Goal: Information Seeking & Learning: Compare options

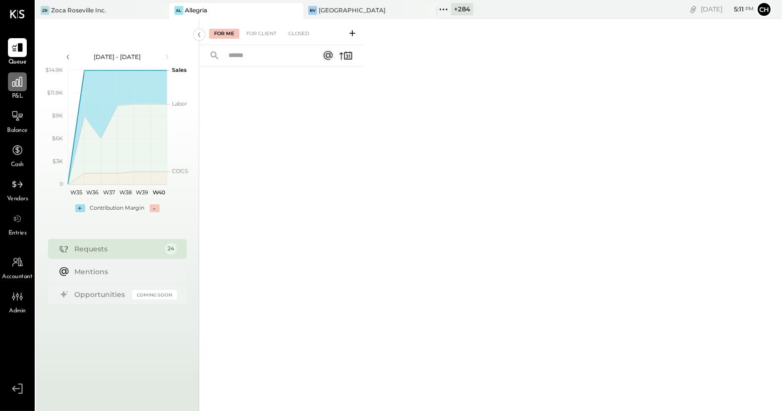
click at [21, 85] on icon at bounding box center [17, 81] width 13 height 13
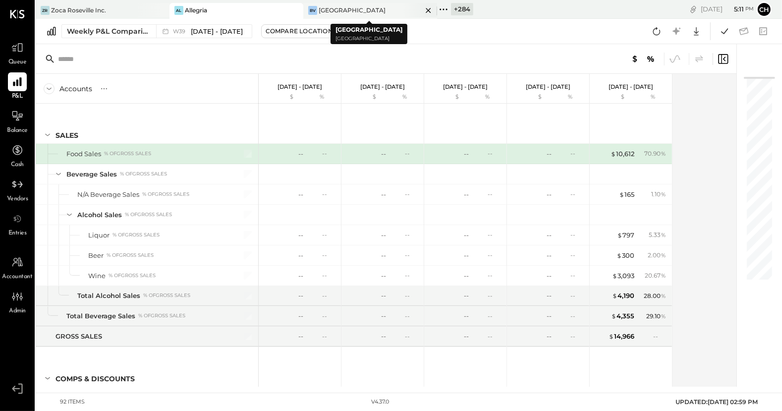
click at [423, 8] on icon at bounding box center [428, 10] width 12 height 12
click at [309, 7] on icon at bounding box center [309, 9] width 13 height 13
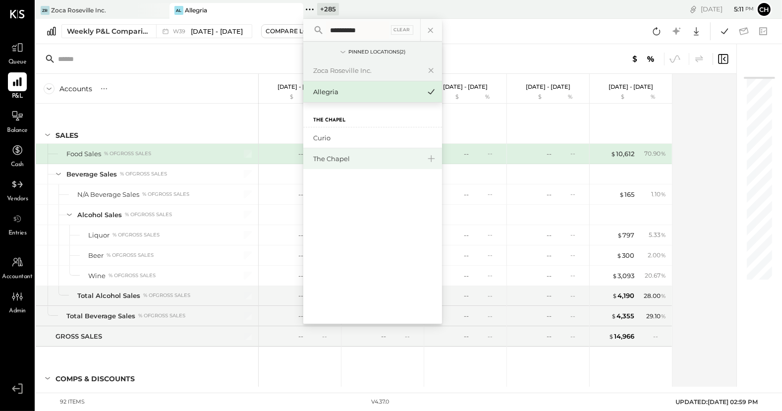
type input "**********"
click at [344, 158] on div "The Chapel" at bounding box center [366, 158] width 107 height 9
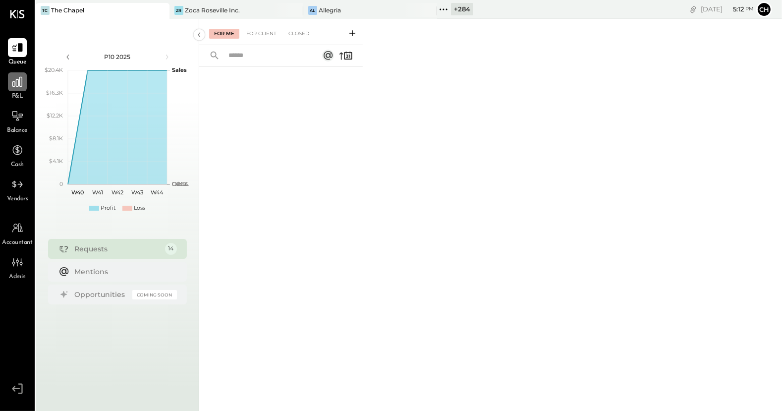
click at [16, 84] on icon at bounding box center [17, 81] width 13 height 13
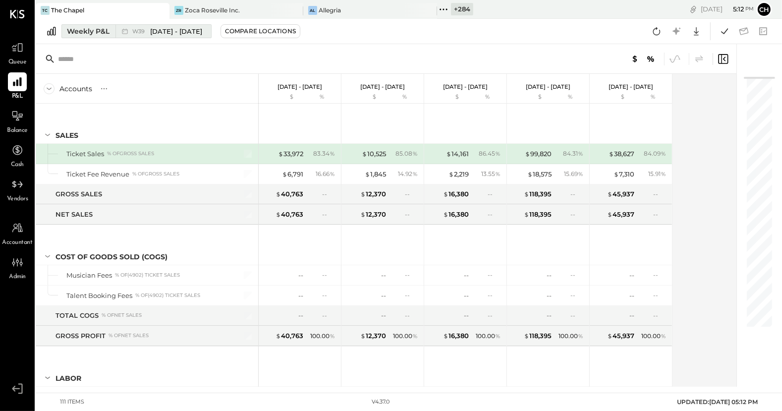
click at [104, 34] on div "Weekly P&L" at bounding box center [88, 31] width 43 height 10
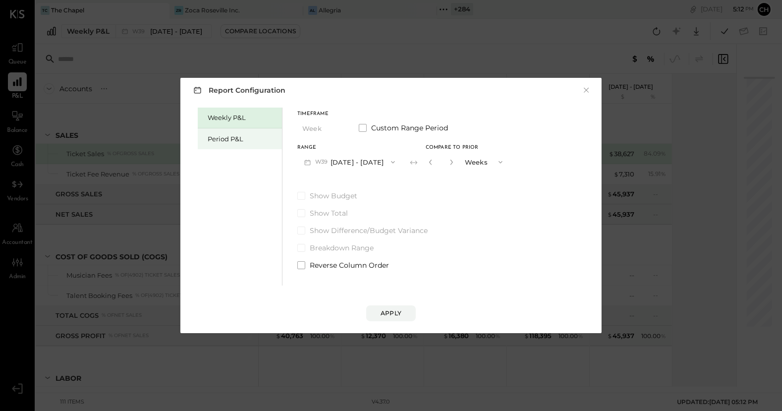
click at [238, 139] on div "Period P&L" at bounding box center [242, 138] width 69 height 9
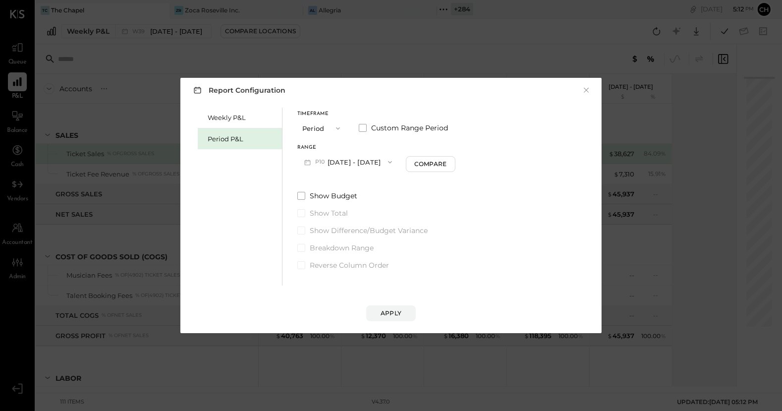
click at [362, 158] on button "P10 [DATE] - [DATE]" at bounding box center [348, 162] width 102 height 18
drag, startPoint x: 354, startPoint y: 146, endPoint x: 349, endPoint y: 136, distance: 11.1
click at [353, 145] on div "Range" at bounding box center [348, 147] width 102 height 5
click at [340, 128] on icon "button" at bounding box center [338, 128] width 8 height 8
click at [322, 163] on div "YTD" at bounding box center [322, 164] width 49 height 18
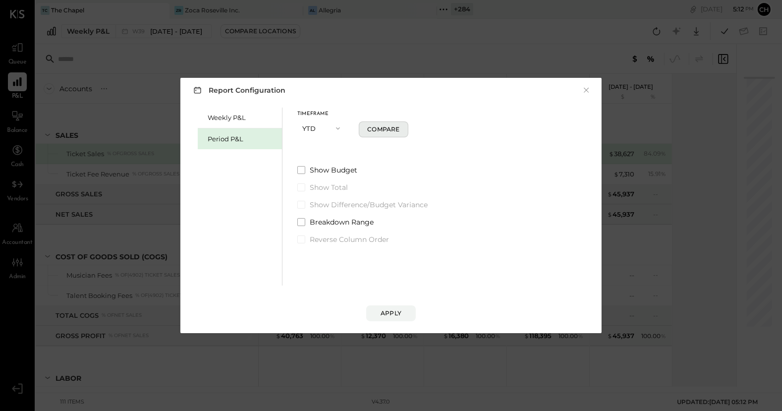
click at [374, 132] on div "Compare" at bounding box center [383, 129] width 32 height 8
click at [396, 287] on div "Apply" at bounding box center [391, 313] width 21 height 8
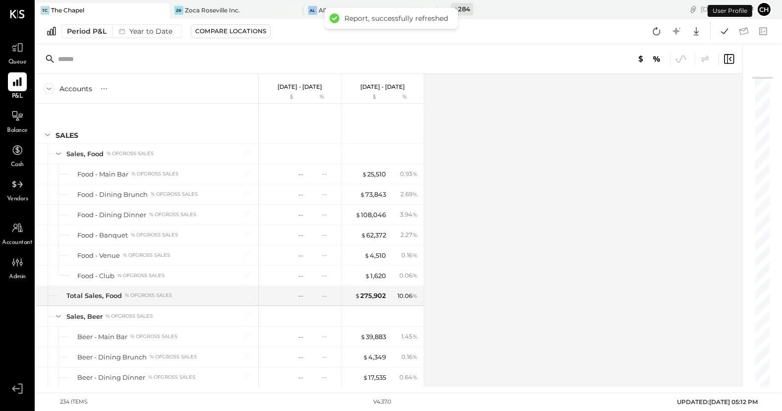
scroll to position [750, 0]
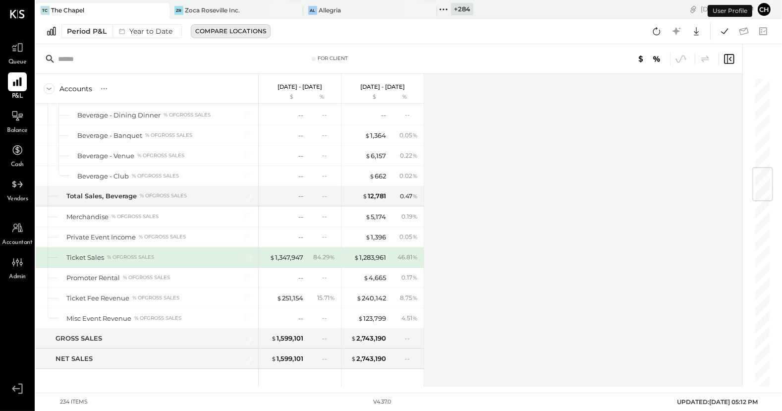
click at [238, 34] on div "Compare Locations" at bounding box center [230, 31] width 71 height 8
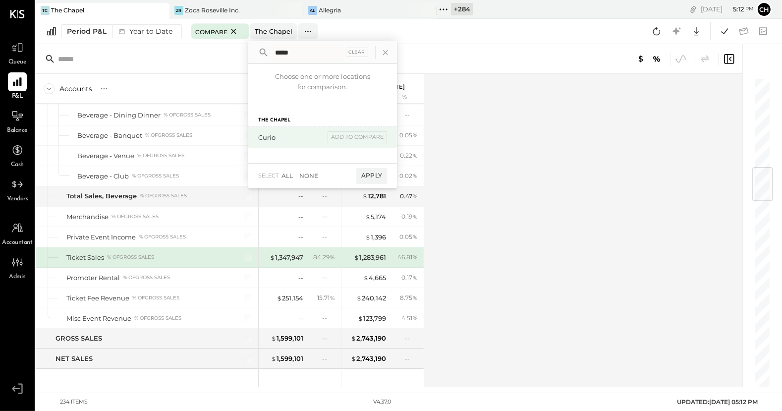
type input "*****"
click at [277, 140] on div "Curio" at bounding box center [291, 137] width 66 height 9
click at [374, 174] on div "Apply" at bounding box center [371, 176] width 31 height 16
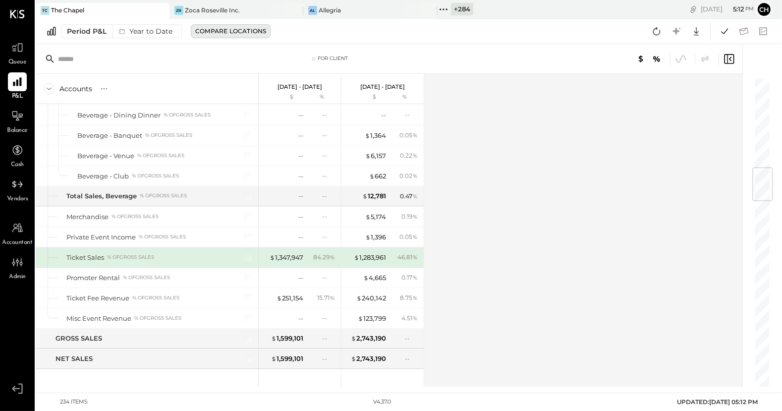
click at [241, 33] on div "Compare Locations" at bounding box center [230, 31] width 71 height 8
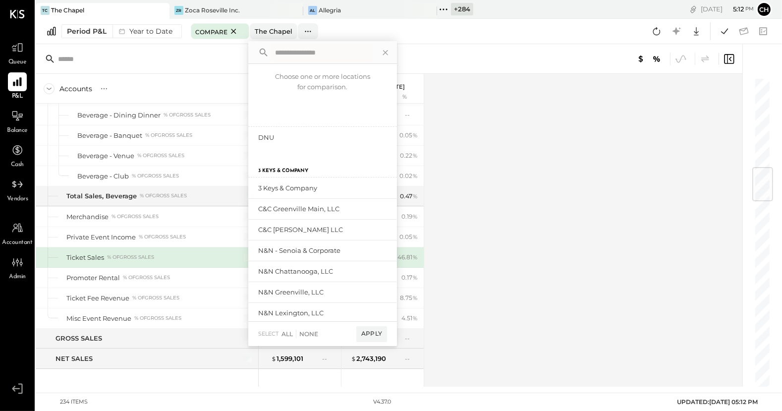
click at [297, 57] on input "text" at bounding box center [322, 53] width 102 height 18
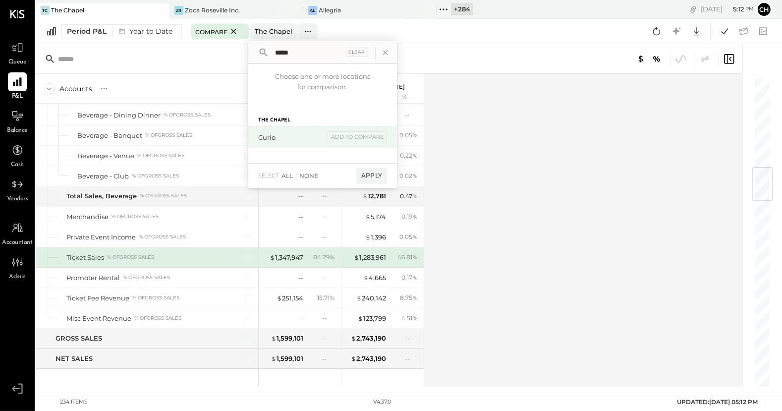
type input "*****"
click at [270, 138] on div "Curio" at bounding box center [291, 137] width 66 height 9
click at [356, 140] on div "add to compare" at bounding box center [357, 137] width 59 height 12
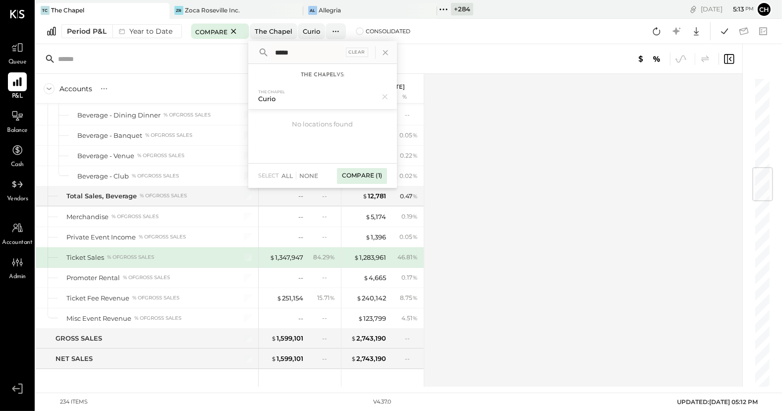
click at [365, 173] on div "Compare (1)" at bounding box center [362, 176] width 50 height 16
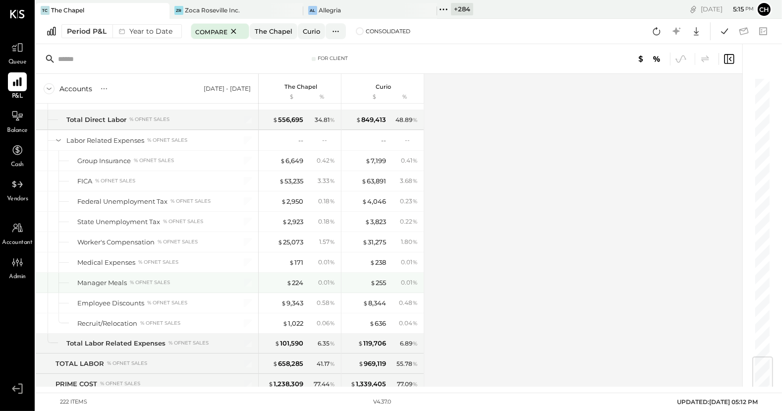
scroll to position [2321, 0]
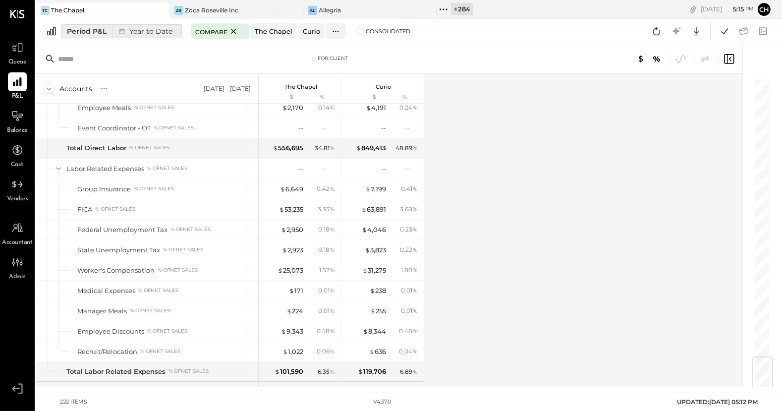
click at [113, 31] on div "Year to Date" at bounding box center [145, 31] width 64 height 13
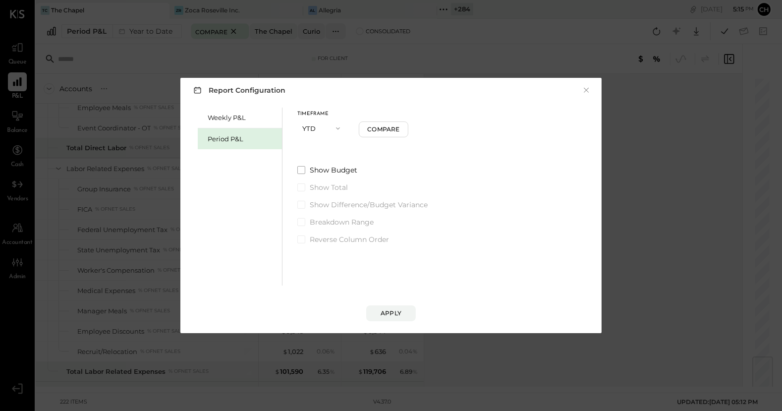
click at [334, 127] on icon "button" at bounding box center [338, 128] width 8 height 8
click at [324, 178] on div "Year" at bounding box center [322, 181] width 49 height 18
click at [351, 164] on button "2025 [DATE] - [DATE]" at bounding box center [349, 162] width 105 height 18
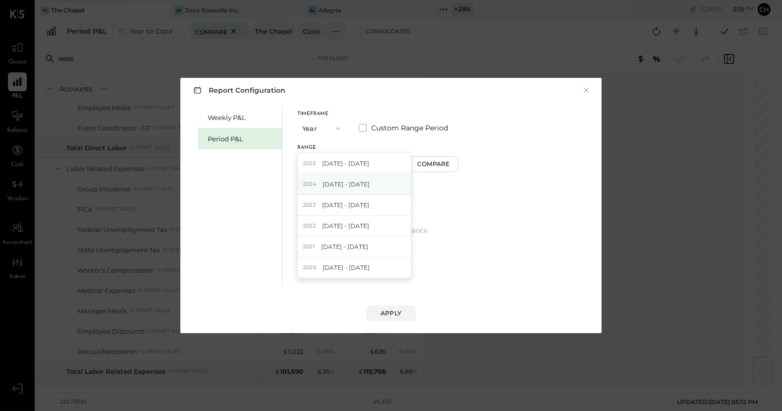
click at [355, 181] on span "[DATE] - [DATE]" at bounding box center [346, 184] width 47 height 8
click at [368, 165] on button "[DATE] - [DATE]" at bounding box center [349, 162] width 105 height 18
click at [368, 166] on span "[DATE] - [DATE]" at bounding box center [345, 163] width 47 height 8
click at [450, 166] on div "Compare" at bounding box center [433, 164] width 32 height 8
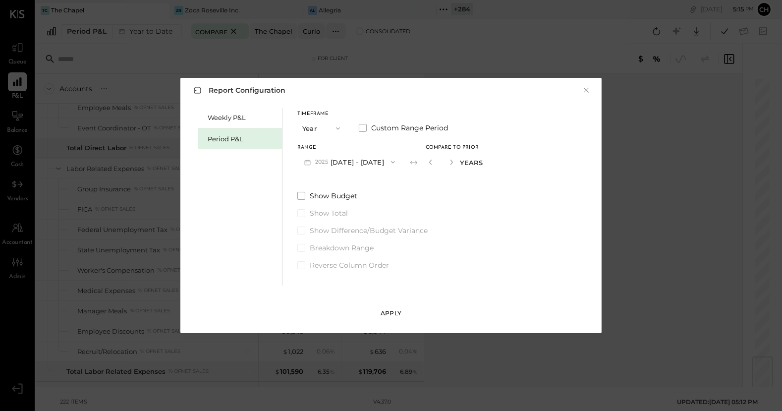
click at [396, 287] on div "Apply" at bounding box center [391, 313] width 21 height 8
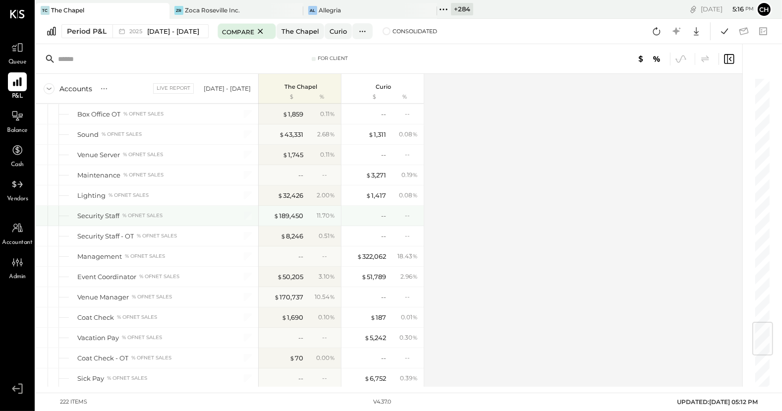
scroll to position [2137, 0]
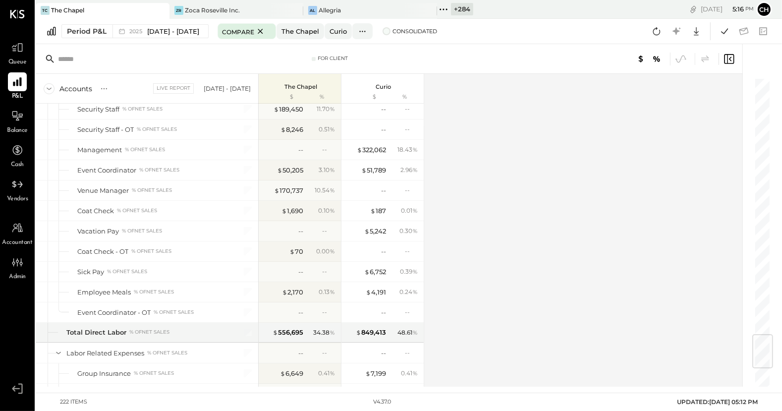
click at [391, 29] on span at bounding box center [387, 31] width 8 height 8
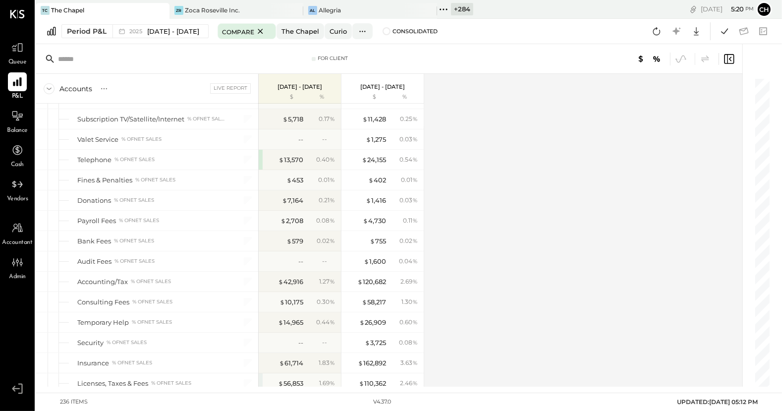
scroll to position [3238, 0]
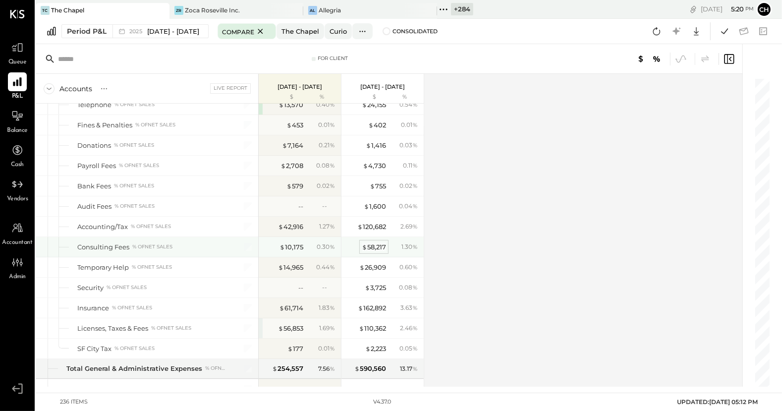
click at [374, 242] on div "$ 58,217" at bounding box center [374, 246] width 24 height 9
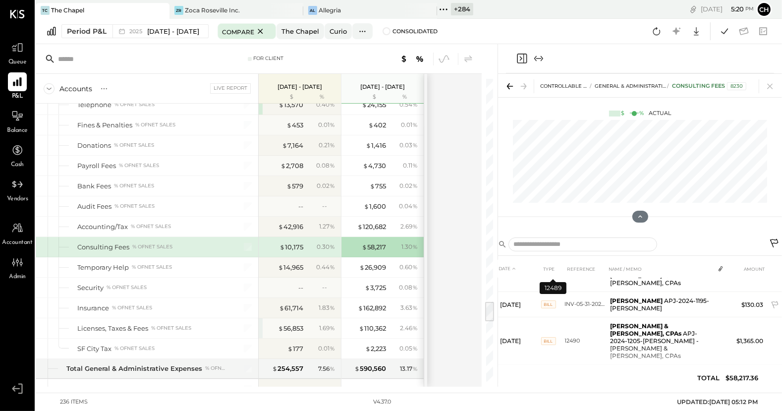
scroll to position [210, 0]
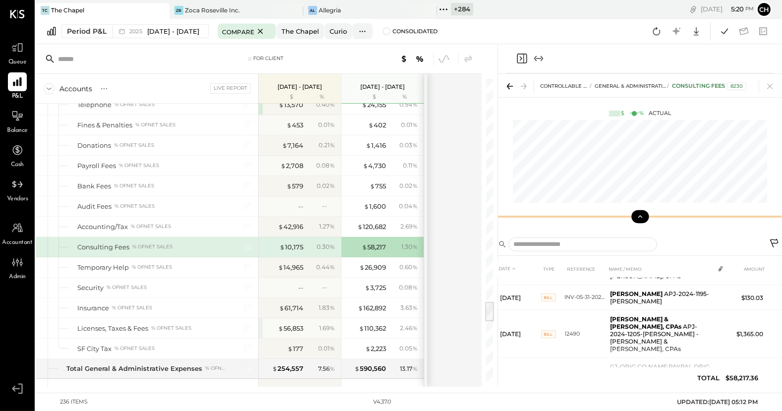
click at [569, 219] on icon at bounding box center [640, 216] width 9 height 9
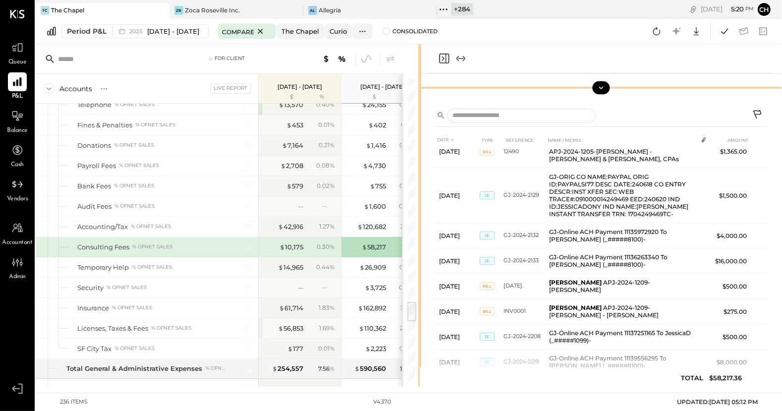
scroll to position [178, 0]
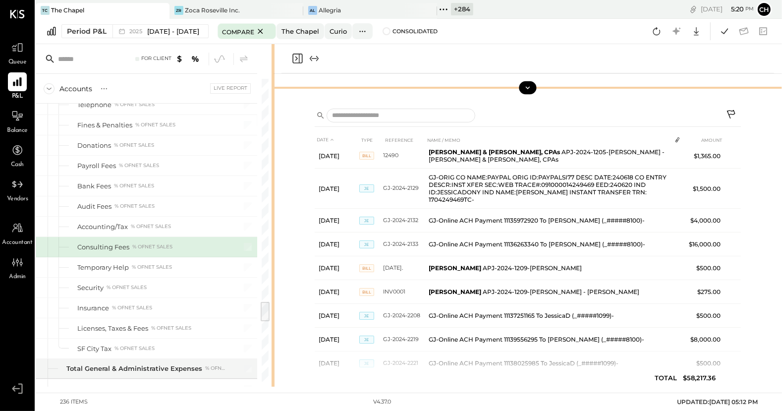
drag, startPoint x: 497, startPoint y: 224, endPoint x: 273, endPoint y: 223, distance: 224.0
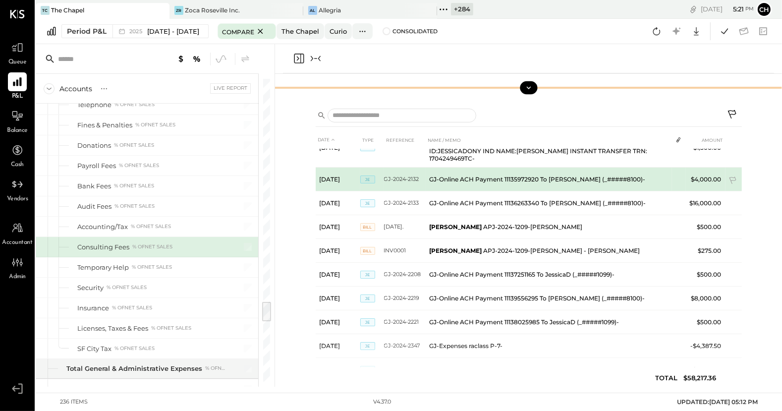
scroll to position [222, 0]
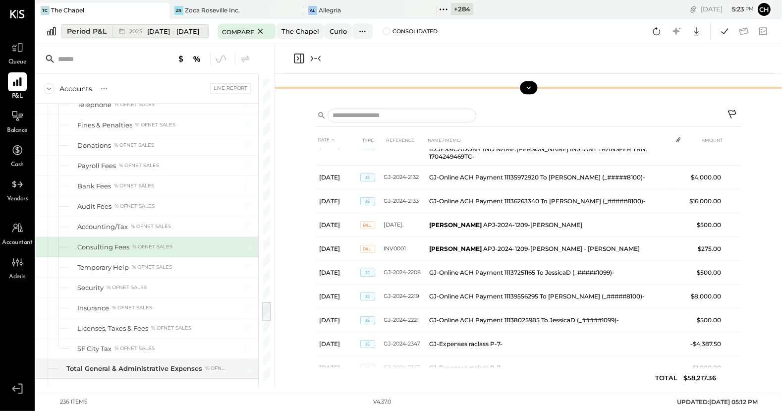
click at [104, 29] on div "Period P&L" at bounding box center [87, 31] width 40 height 10
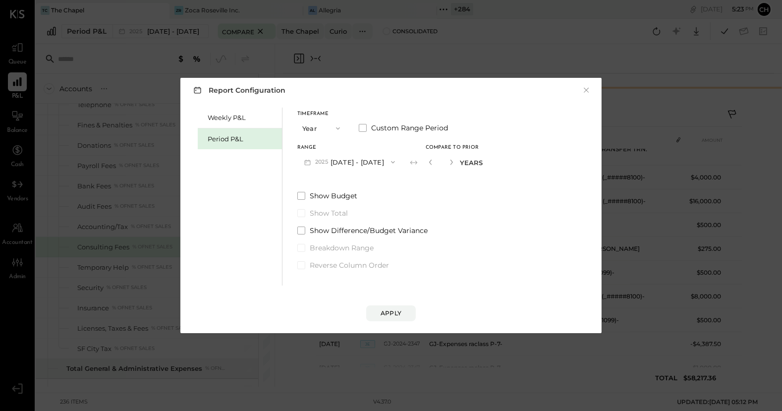
click at [339, 127] on icon "button" at bounding box center [338, 128] width 8 height 8
click at [329, 163] on div "YTD" at bounding box center [322, 164] width 49 height 18
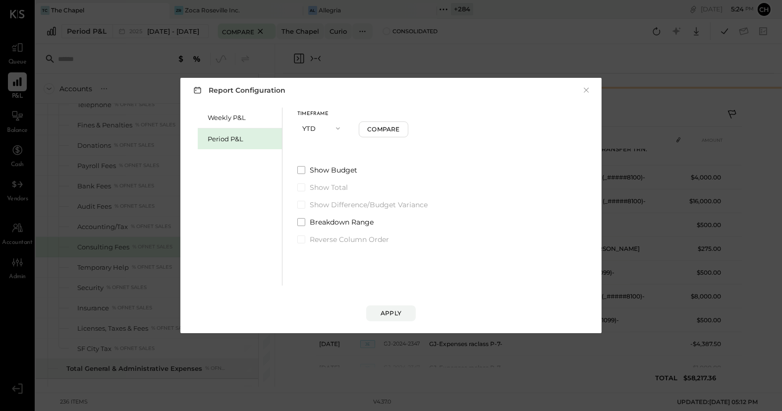
click at [335, 122] on button "YTD" at bounding box center [322, 128] width 50 height 18
click at [325, 131] on span "Period" at bounding box center [315, 128] width 20 height 6
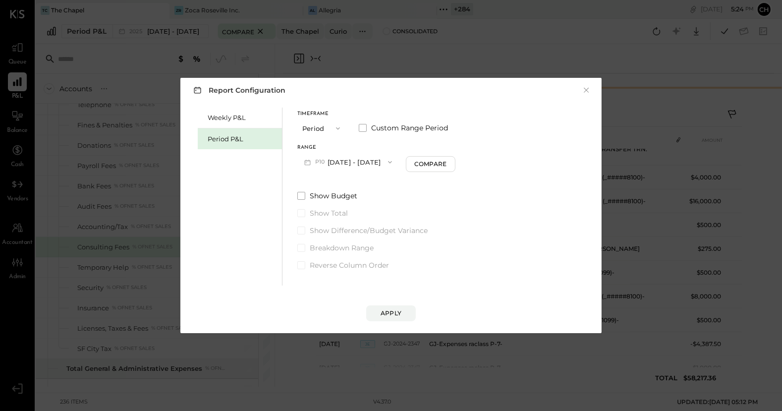
click at [342, 161] on button "P10 [DATE] - [DATE]" at bounding box center [348, 162] width 102 height 18
click at [342, 161] on span "[DATE] - [DATE]" at bounding box center [342, 163] width 47 height 8
click at [366, 129] on span at bounding box center [363, 128] width 8 height 8
click at [356, 159] on button "[DATE]" at bounding box center [326, 162] width 59 height 18
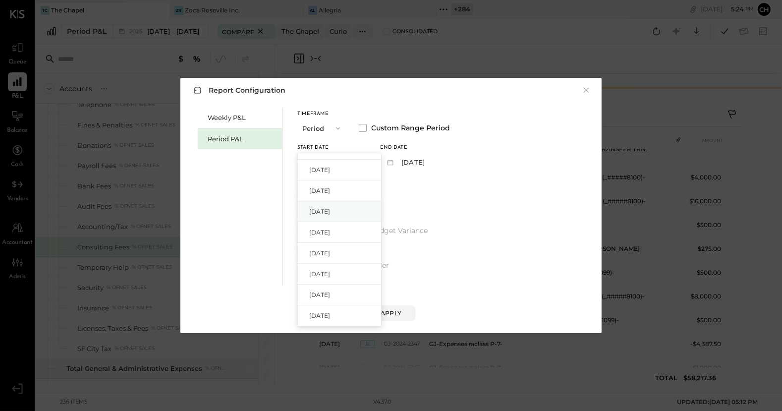
click at [344, 212] on div "[DATE]" at bounding box center [339, 211] width 83 height 21
click at [427, 163] on button "[DATE]" at bounding box center [409, 162] width 59 height 18
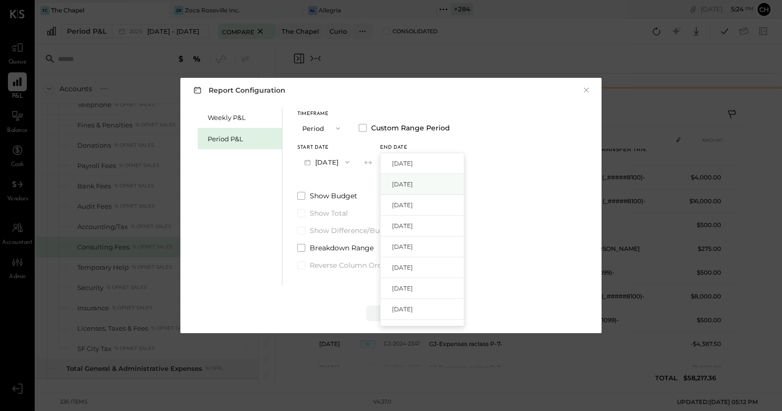
click at [413, 183] on span "[DATE]" at bounding box center [402, 184] width 21 height 8
click at [399, 287] on div "Apply" at bounding box center [391, 313] width 21 height 8
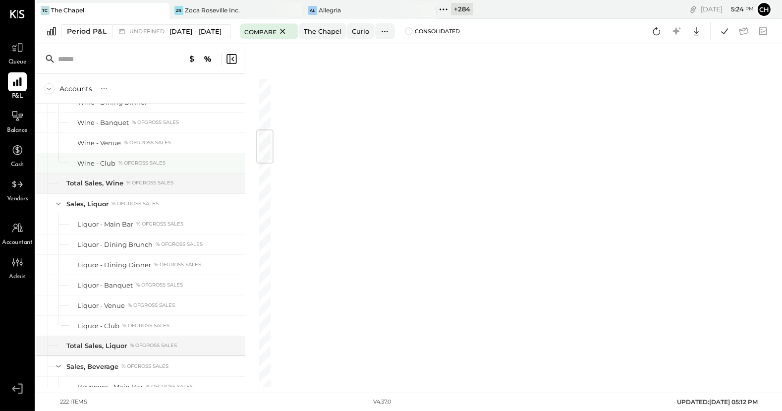
scroll to position [375, 0]
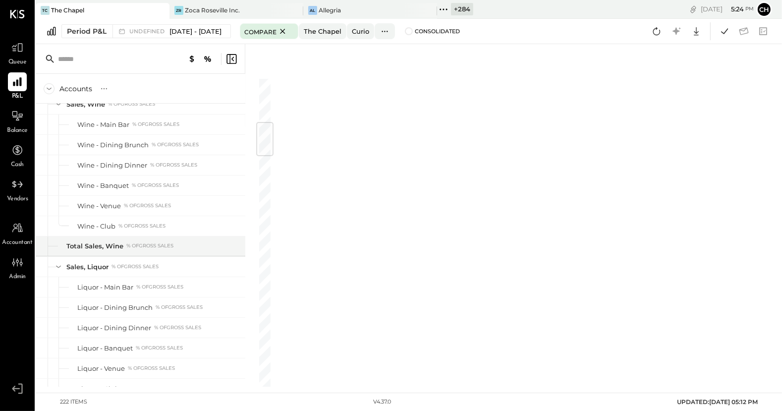
click at [232, 58] on icon at bounding box center [232, 59] width 2 height 4
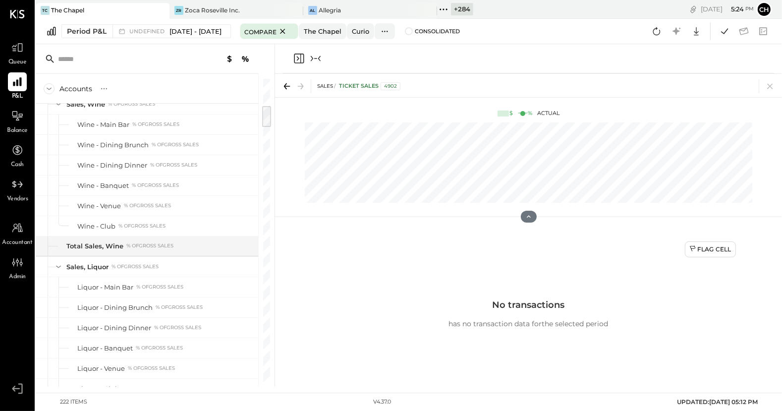
click at [299, 57] on icon "Close panel" at bounding box center [299, 59] width 12 height 12
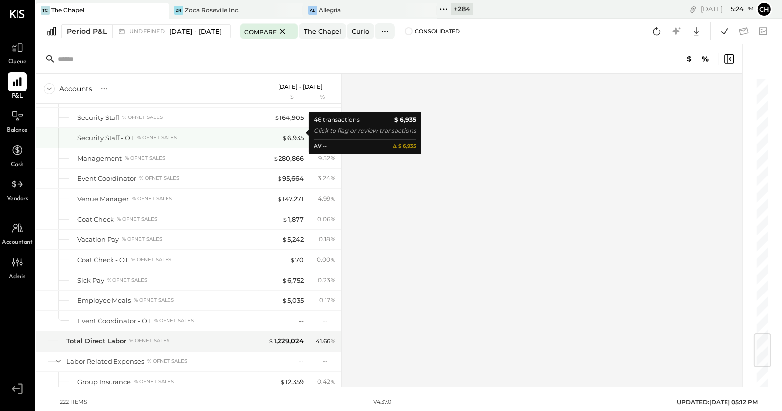
scroll to position [2138, 0]
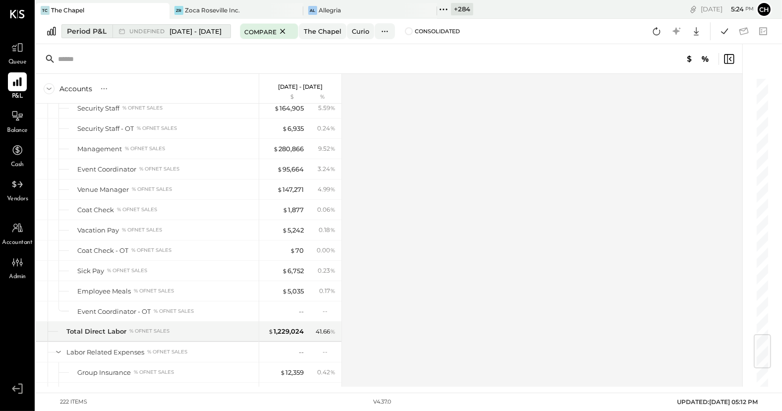
click at [209, 31] on span "[DATE] - [DATE]" at bounding box center [196, 31] width 52 height 9
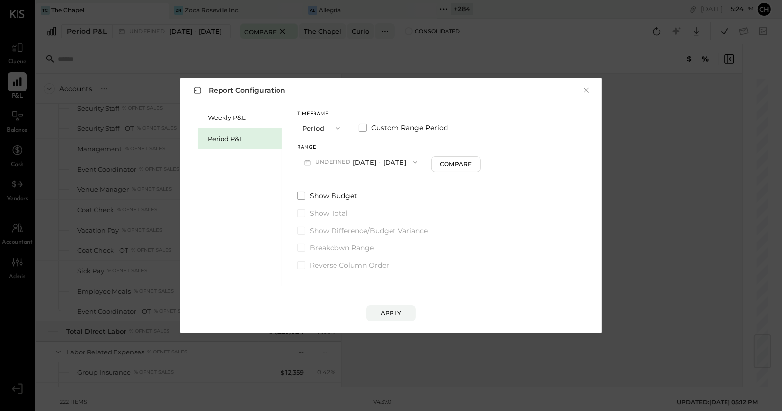
click at [371, 159] on button "undefined [DATE] - [DATE]" at bounding box center [360, 162] width 127 height 18
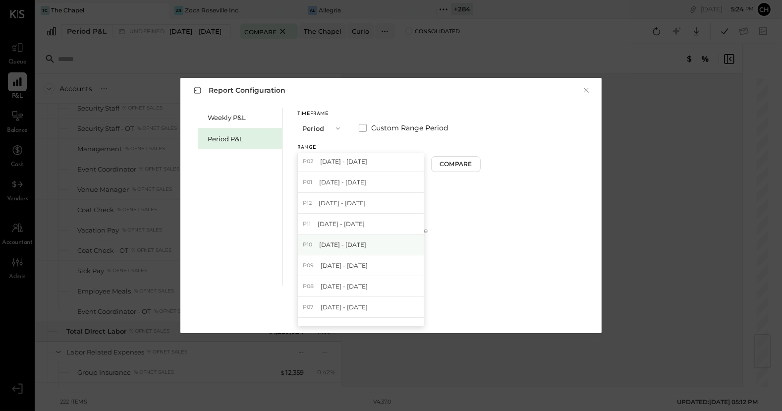
click at [355, 247] on span "[DATE] - [DATE]" at bounding box center [342, 244] width 47 height 8
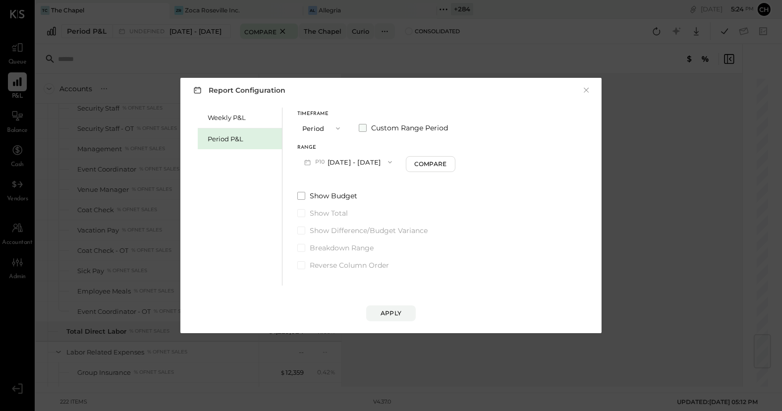
click at [366, 126] on span at bounding box center [363, 128] width 8 height 8
click at [348, 164] on button "[DATE]" at bounding box center [326, 162] width 59 height 18
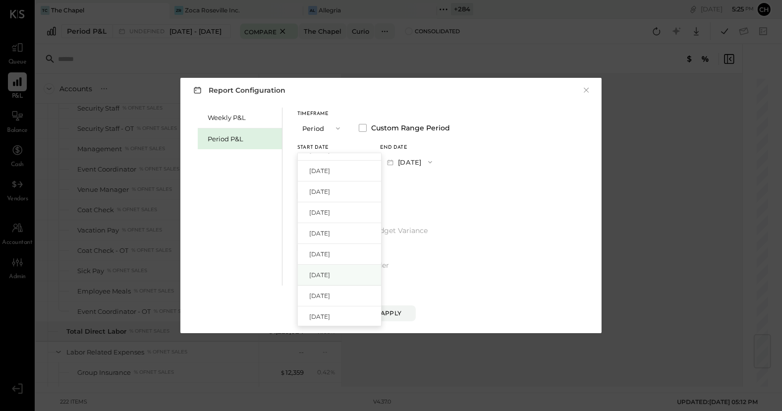
click at [330, 272] on span "[DATE]" at bounding box center [319, 275] width 21 height 8
click at [439, 163] on button "[DATE]" at bounding box center [409, 162] width 59 height 18
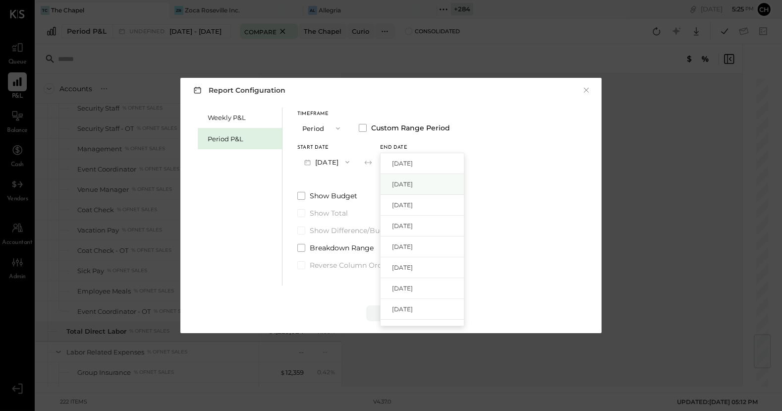
click at [413, 187] on span "[DATE]" at bounding box center [402, 184] width 21 height 8
click at [391, 287] on div "Apply" at bounding box center [391, 313] width 21 height 8
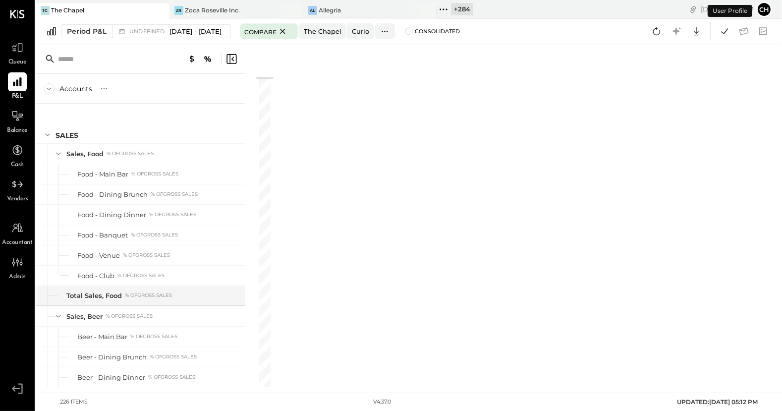
scroll to position [750, 0]
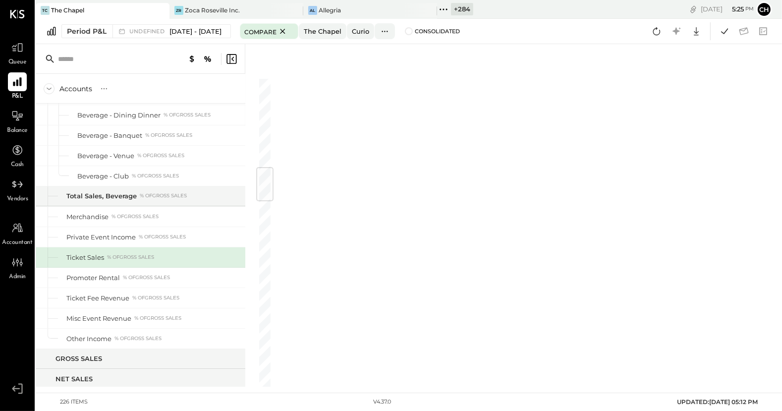
click at [234, 57] on icon at bounding box center [232, 59] width 12 height 12
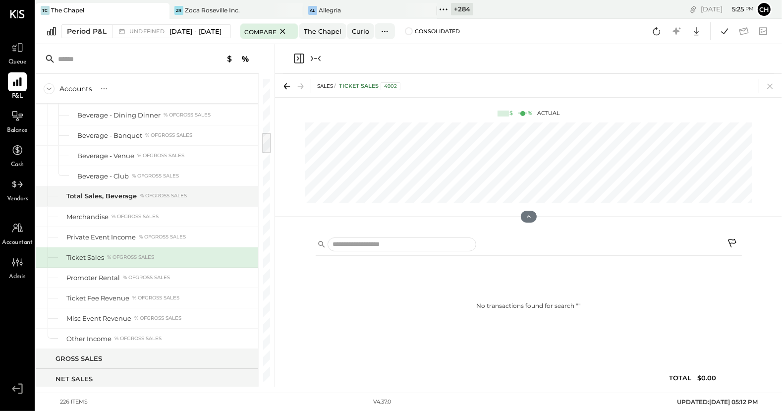
click at [299, 57] on icon "Close panel" at bounding box center [299, 59] width 12 height 12
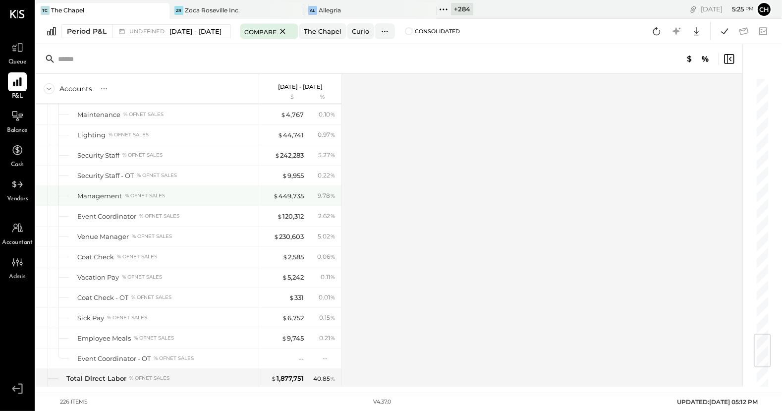
scroll to position [2164, 0]
